Goal: Information Seeking & Learning: Learn about a topic

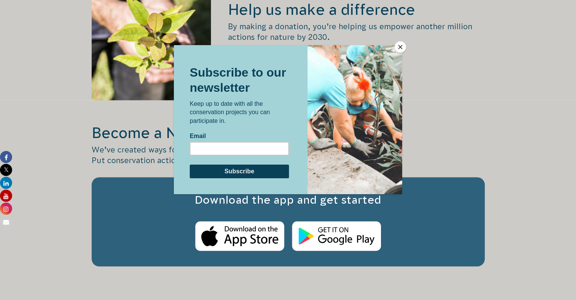
scroll to position [1250, 0]
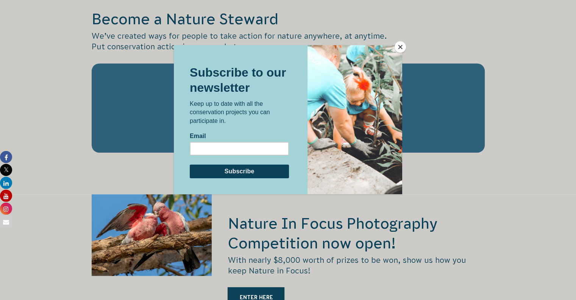
click at [400, 46] on button "Close" at bounding box center [400, 46] width 11 height 11
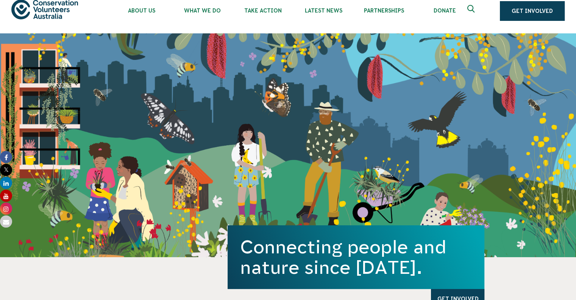
scroll to position [0, 0]
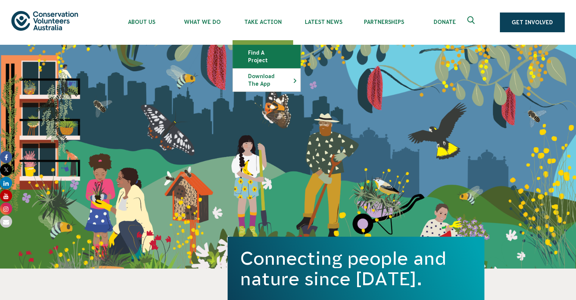
click at [271, 53] on link "Find a project" at bounding box center [266, 56] width 67 height 23
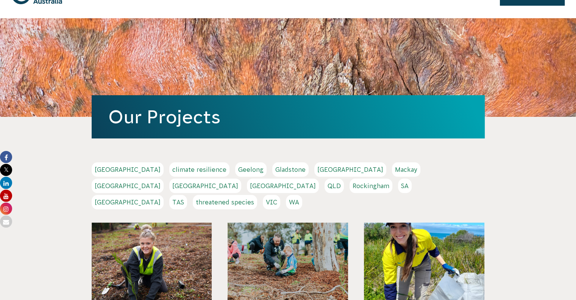
scroll to position [38, 0]
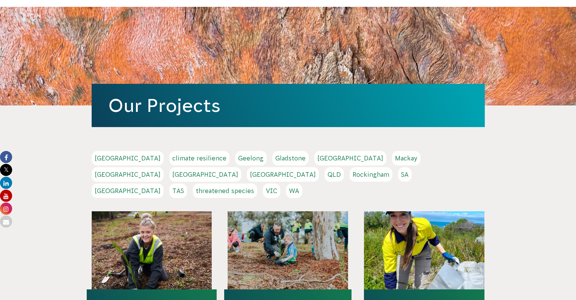
click at [234, 183] on link "threatened species" at bounding box center [225, 190] width 64 height 14
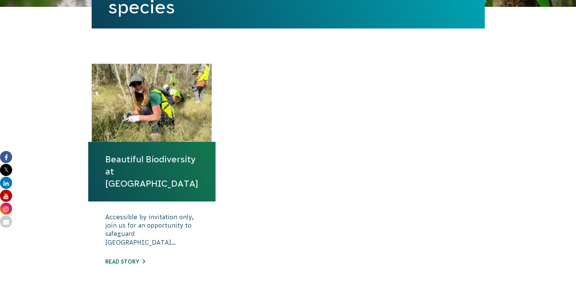
scroll to position [303, 0]
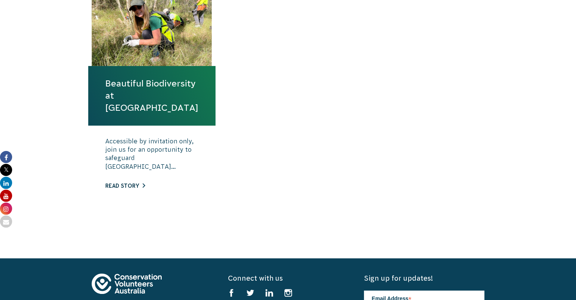
click at [126, 189] on link "Read story" at bounding box center [125, 186] width 40 height 6
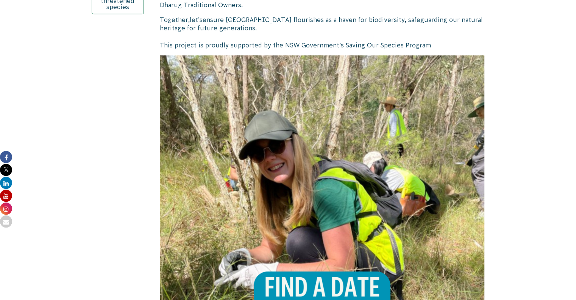
scroll to position [498, 0]
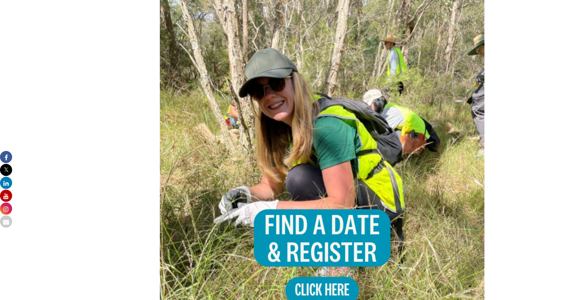
click at [317, 226] on img at bounding box center [322, 155] width 325 height 325
click at [344, 227] on img at bounding box center [322, 155] width 325 height 325
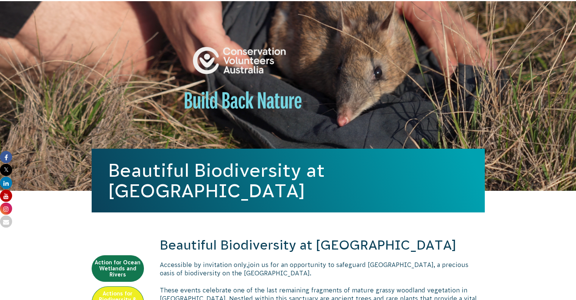
scroll to position [157, 0]
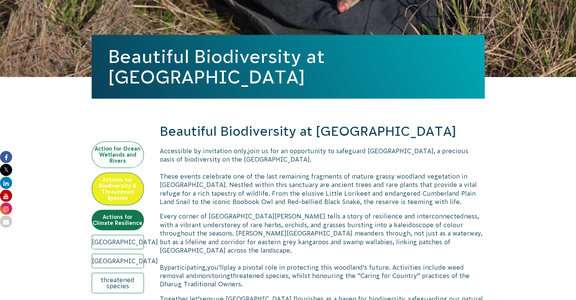
click at [111, 153] on link "Action for Ocean Wetlands and Rivers" at bounding box center [118, 154] width 52 height 27
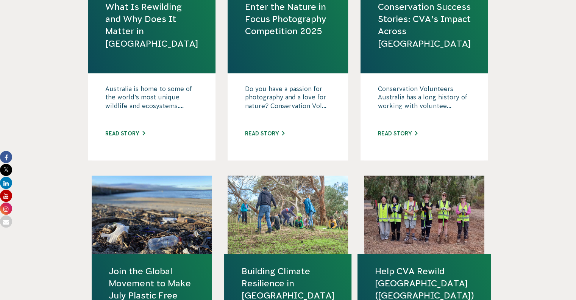
scroll to position [344, 0]
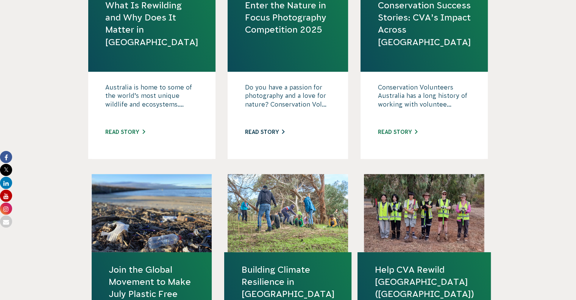
click at [269, 130] on link "Read story" at bounding box center [265, 132] width 40 height 6
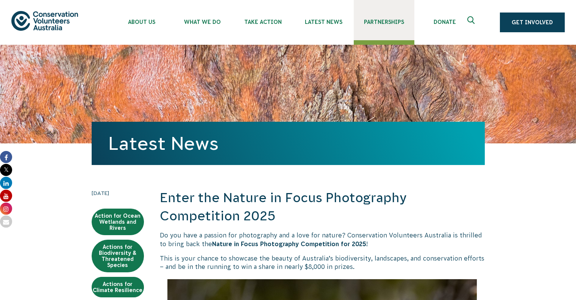
click at [379, 18] on link "Partnerships" at bounding box center [384, 20] width 61 height 40
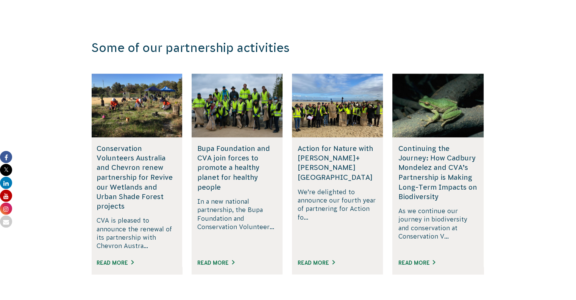
scroll to position [1217, 0]
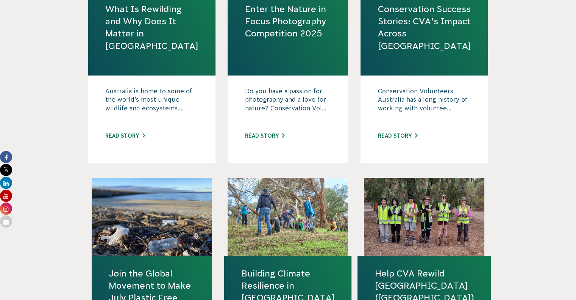
scroll to position [344, 0]
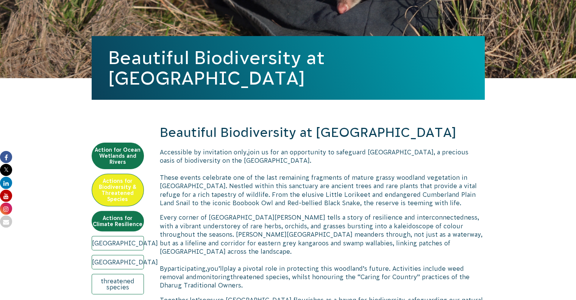
scroll to position [157, 0]
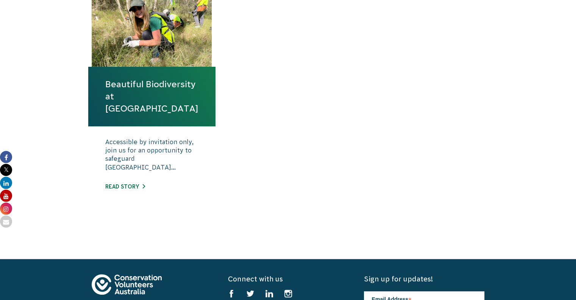
scroll to position [303, 0]
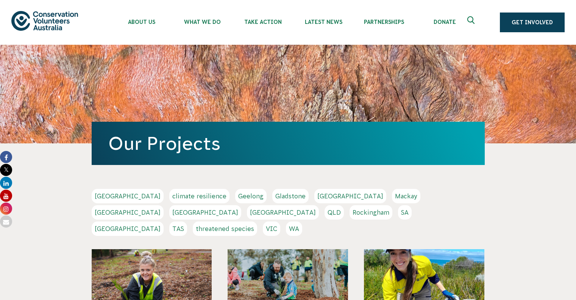
scroll to position [38, 0]
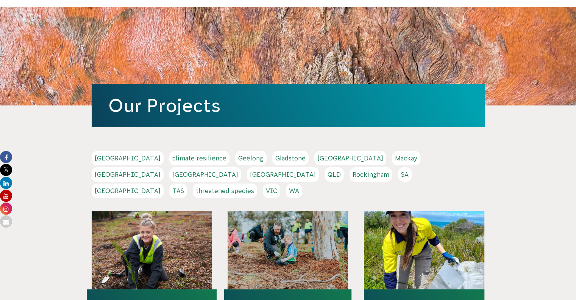
click at [164, 167] on link "Melbourne" at bounding box center [128, 174] width 72 height 14
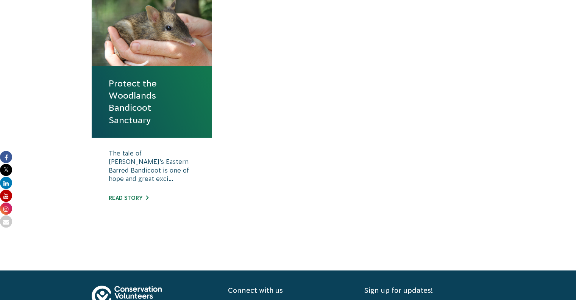
scroll to position [265, 0]
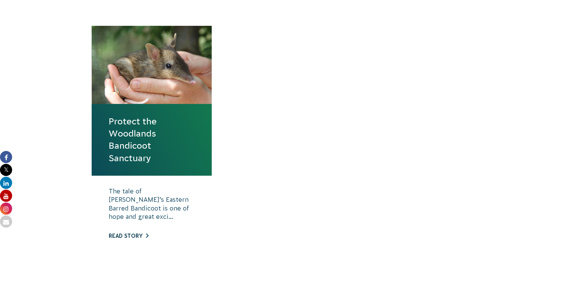
click at [126, 233] on link "Read story" at bounding box center [129, 236] width 40 height 6
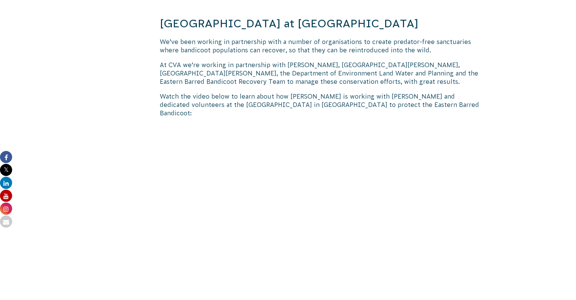
scroll to position [568, 0]
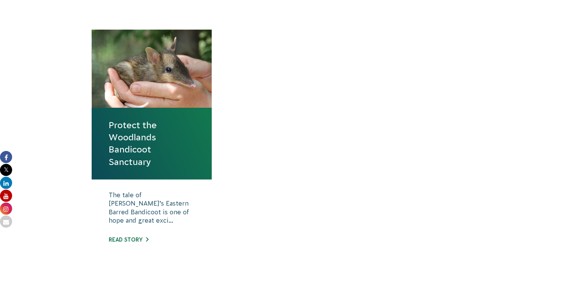
scroll to position [265, 0]
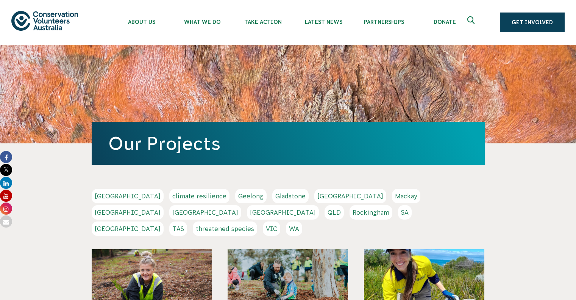
scroll to position [38, 0]
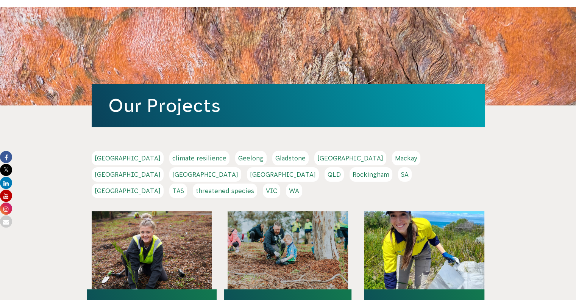
click at [164, 183] on link "[GEOGRAPHIC_DATA]" at bounding box center [128, 190] width 72 height 14
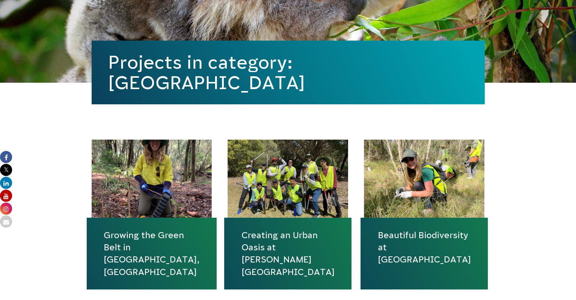
scroll to position [152, 0]
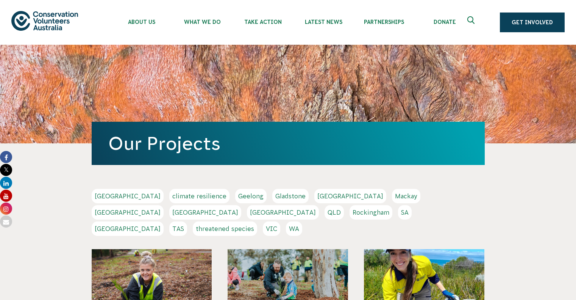
scroll to position [38, 0]
